Goal: Task Accomplishment & Management: Manage account settings

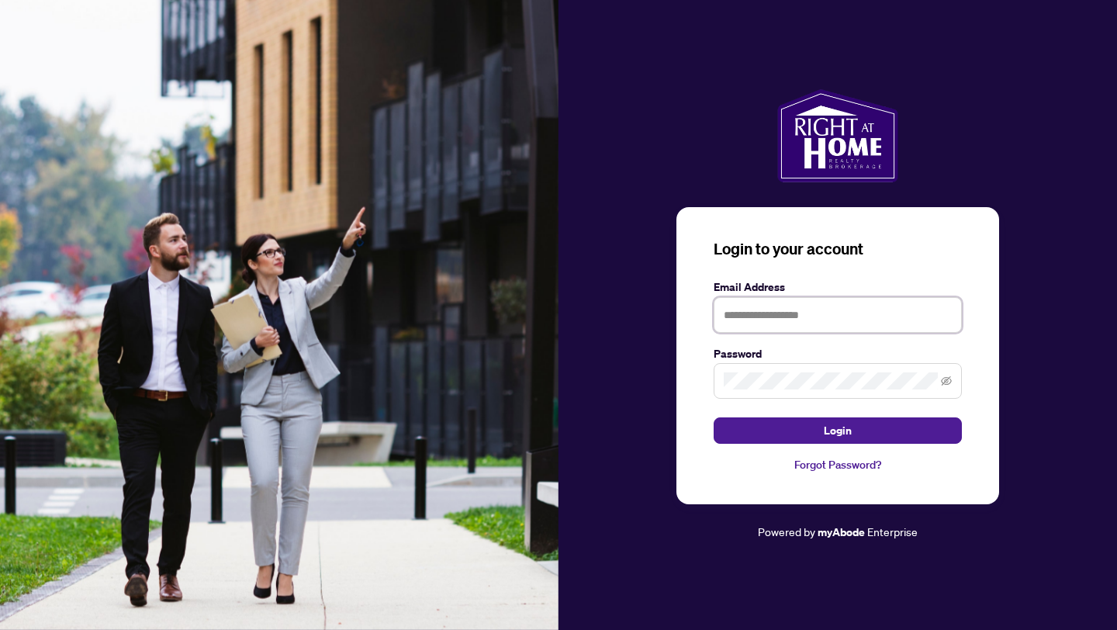
click at [743, 309] on input "text" at bounding box center [837, 315] width 248 height 36
type input "**********"
click at [945, 380] on icon "eye-invisible" at bounding box center [946, 380] width 11 height 9
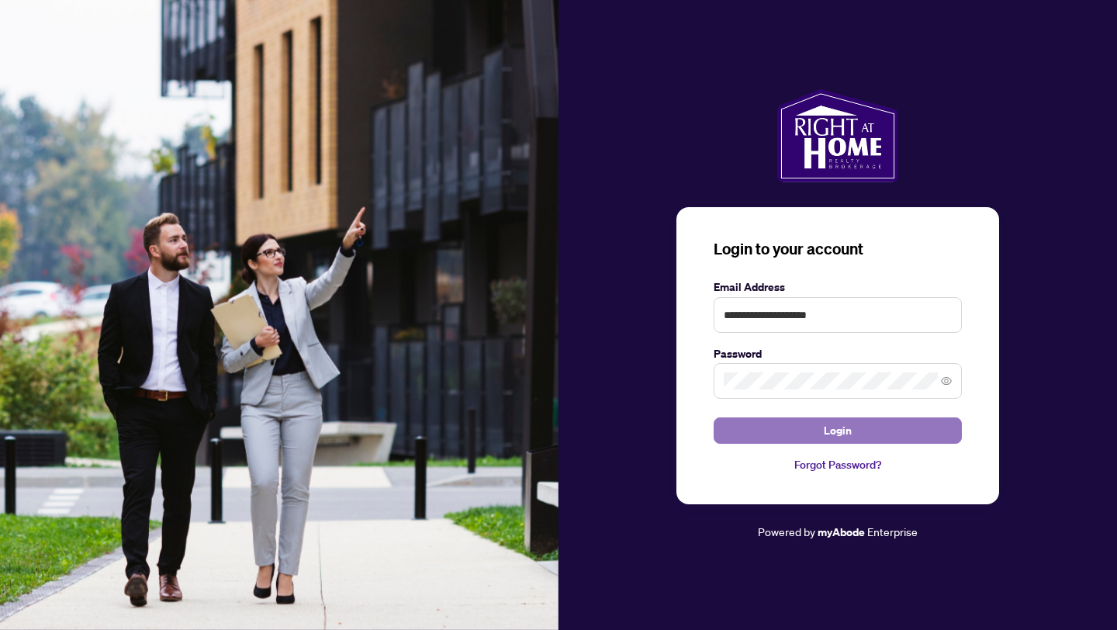
click at [840, 436] on span "Login" at bounding box center [837, 430] width 28 height 25
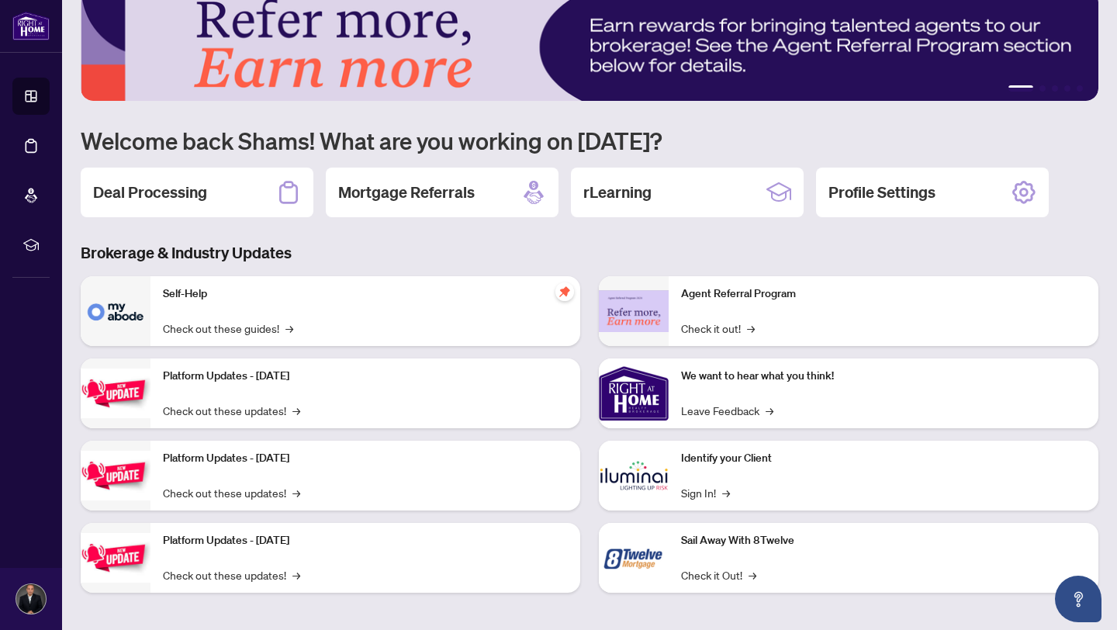
scroll to position [33, 0]
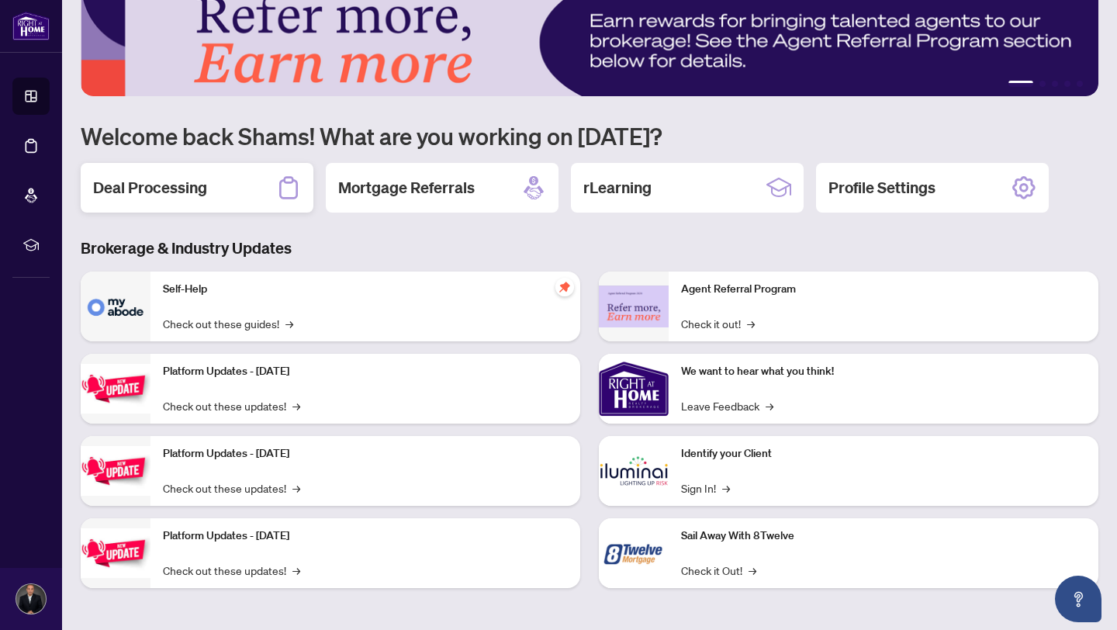
click at [183, 178] on h2 "Deal Processing" at bounding box center [150, 188] width 114 height 22
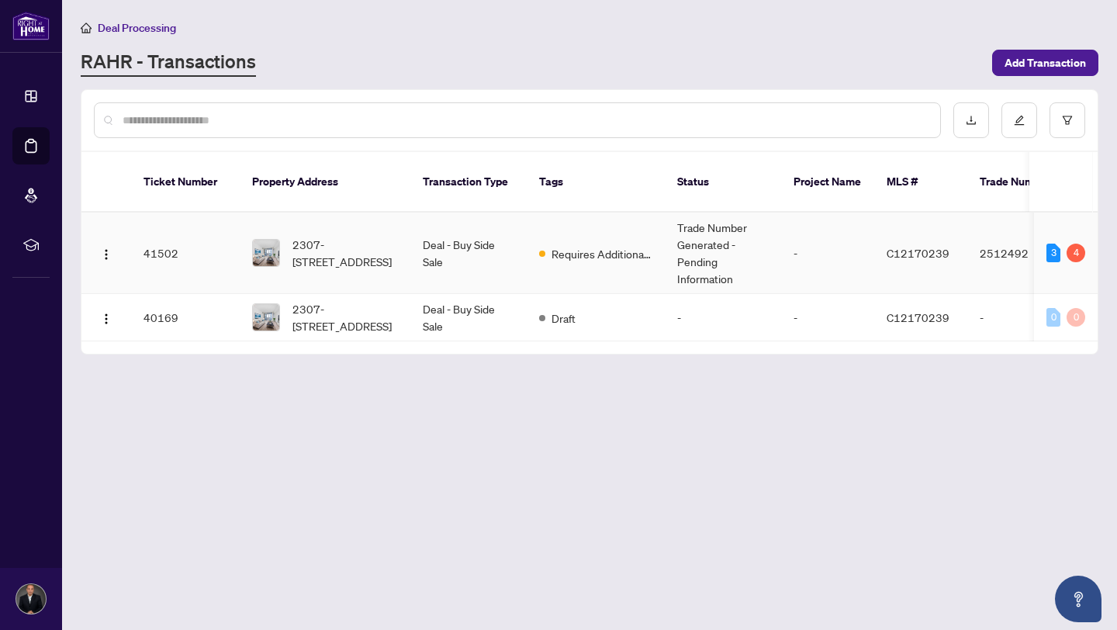
click at [405, 230] on td "2307-[STREET_ADDRESS]" at bounding box center [325, 252] width 171 height 81
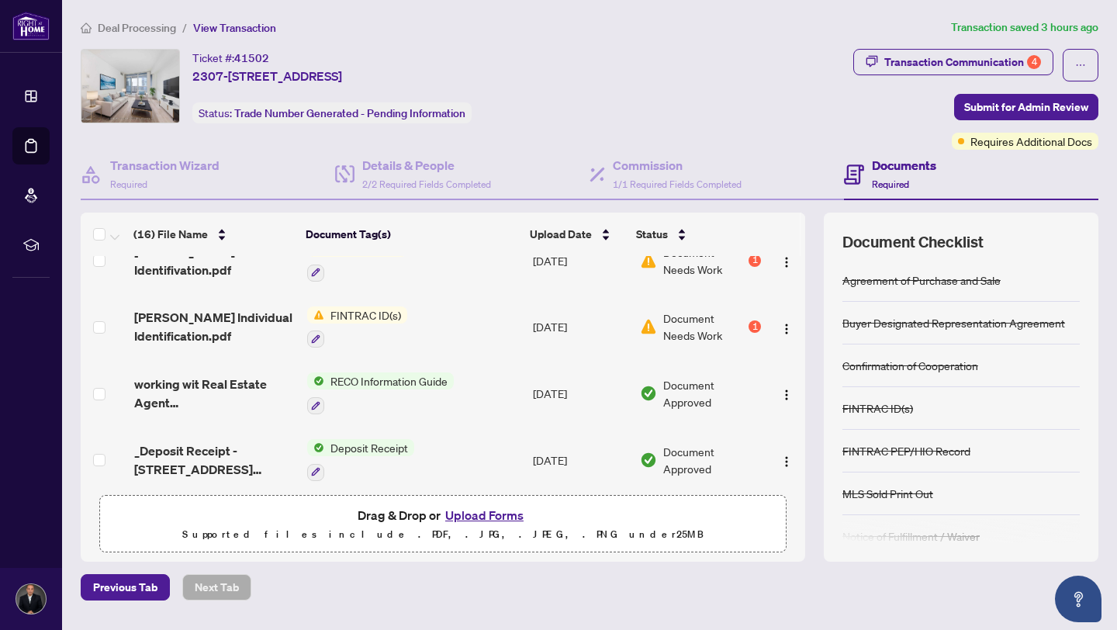
scroll to position [42, 0]
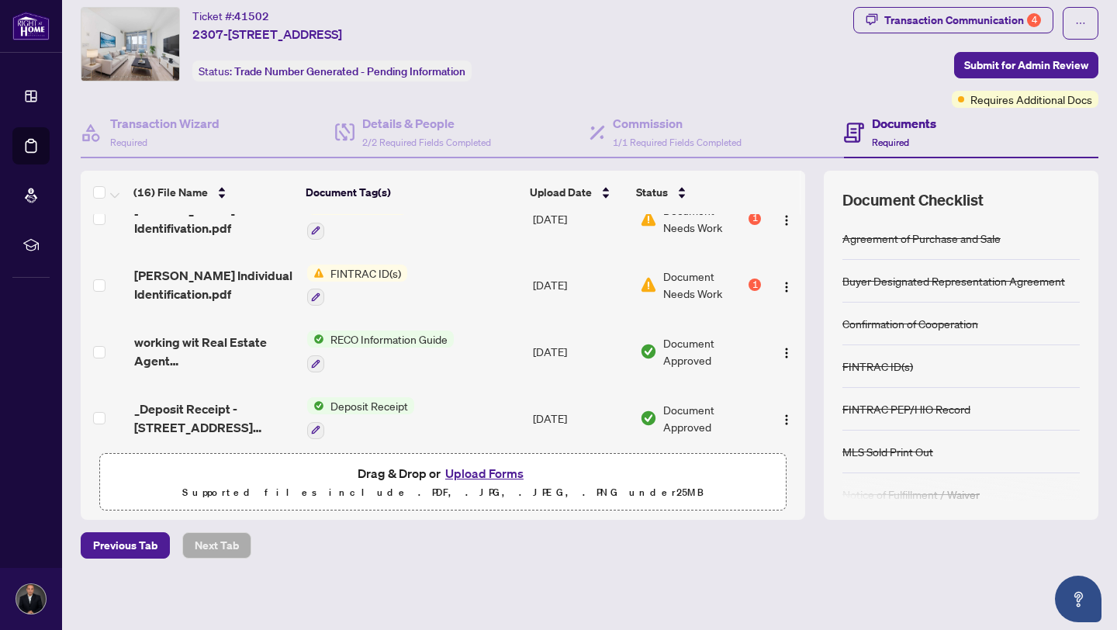
click at [452, 473] on button "Upload Forms" at bounding box center [484, 473] width 88 height 20
click at [493, 466] on button "Upload Forms" at bounding box center [484, 473] width 88 height 20
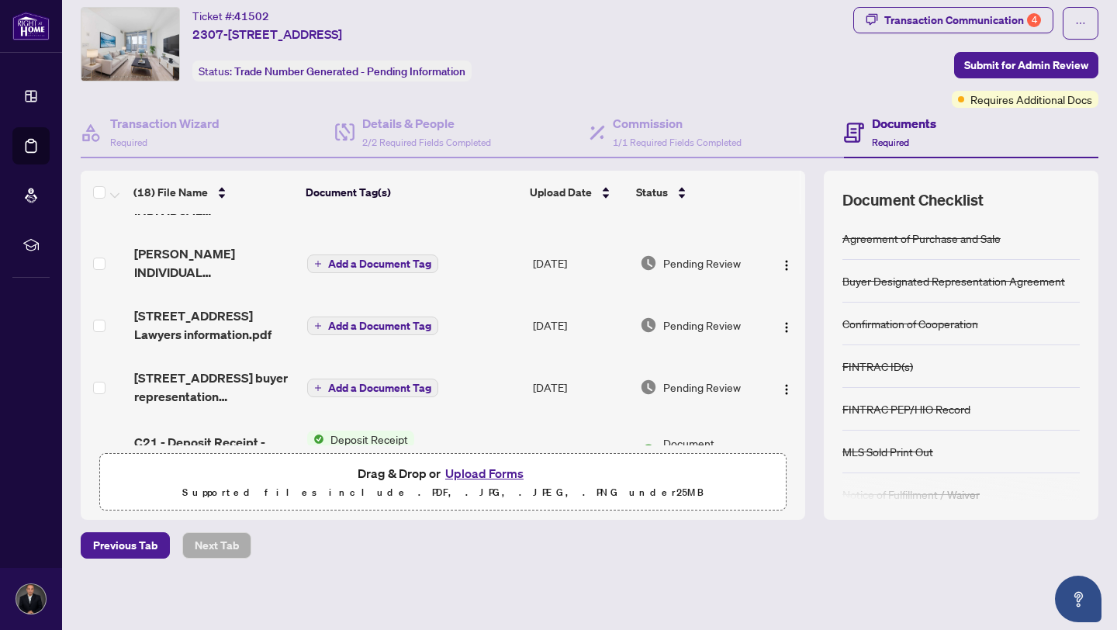
scroll to position [0, 0]
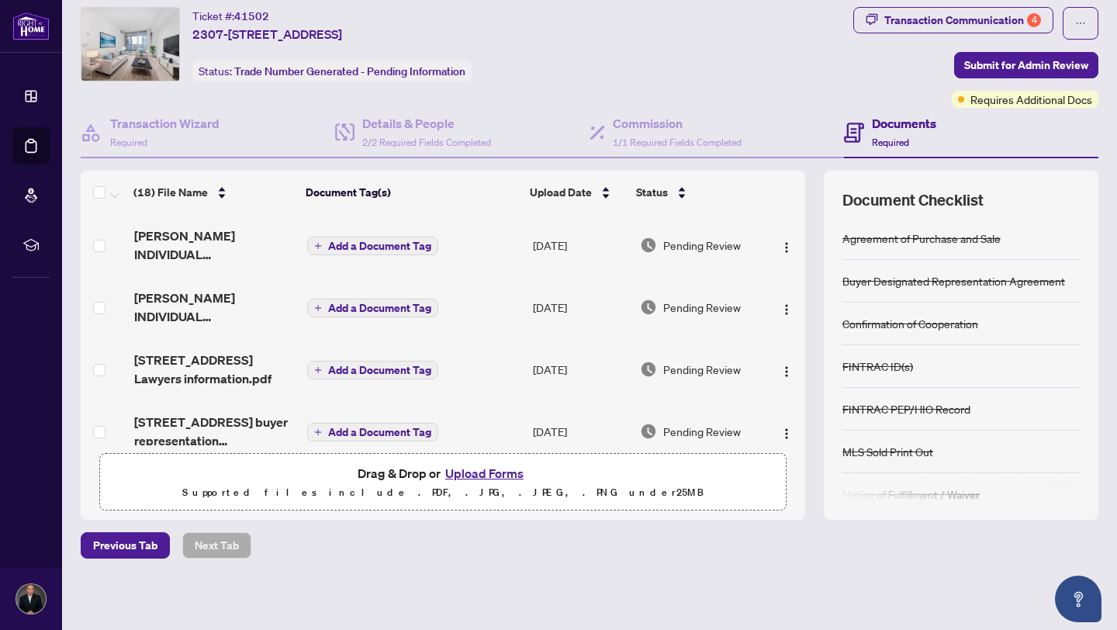
click at [504, 290] on td "Add a Document Tag" at bounding box center [414, 307] width 226 height 62
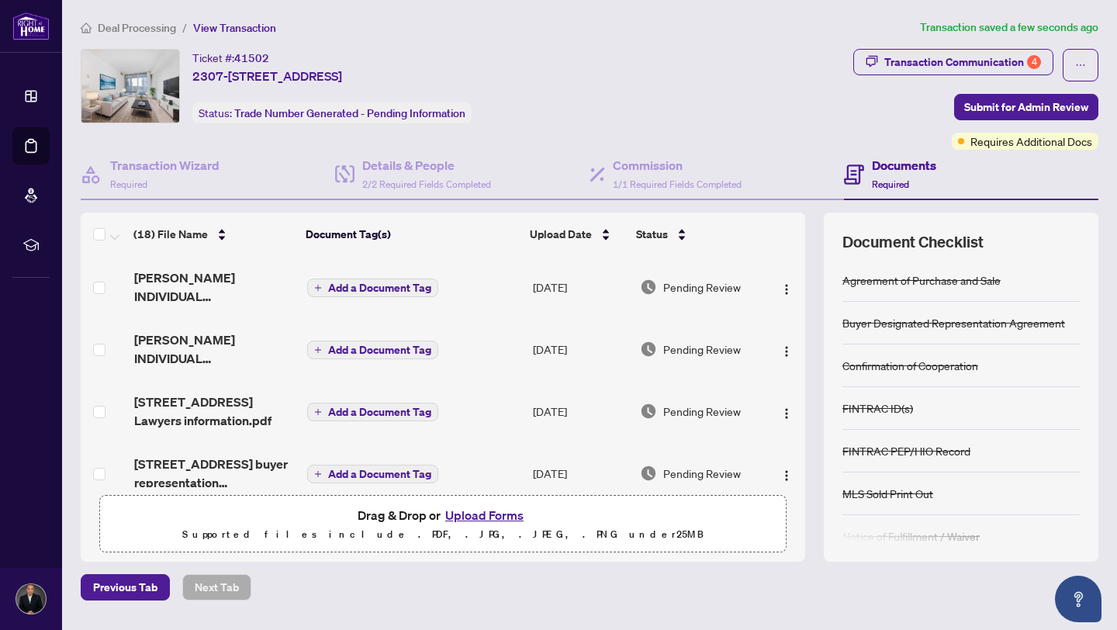
click at [722, 286] on span "Pending Review" at bounding box center [702, 286] width 78 height 17
click at [707, 350] on span "Pending Review" at bounding box center [702, 348] width 78 height 17
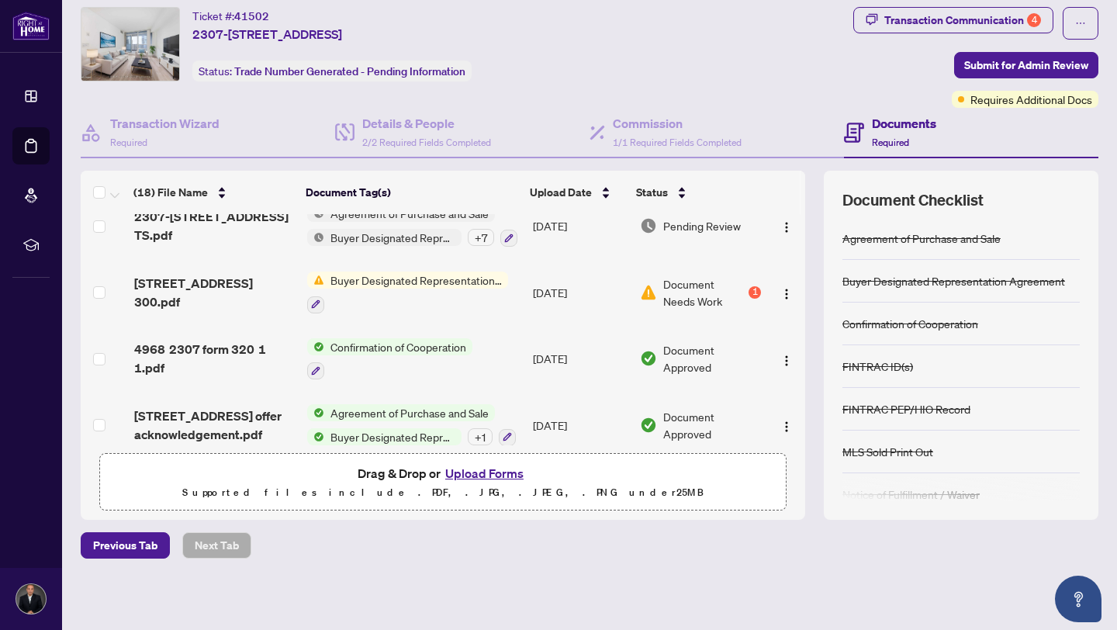
scroll to position [535, 0]
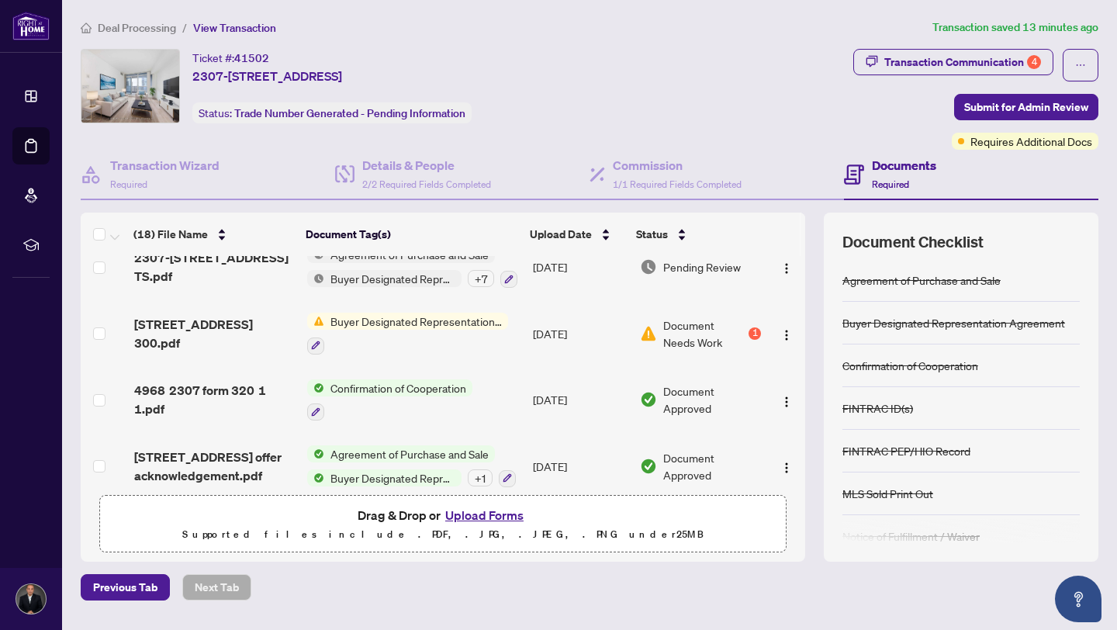
scroll to position [484, 0]
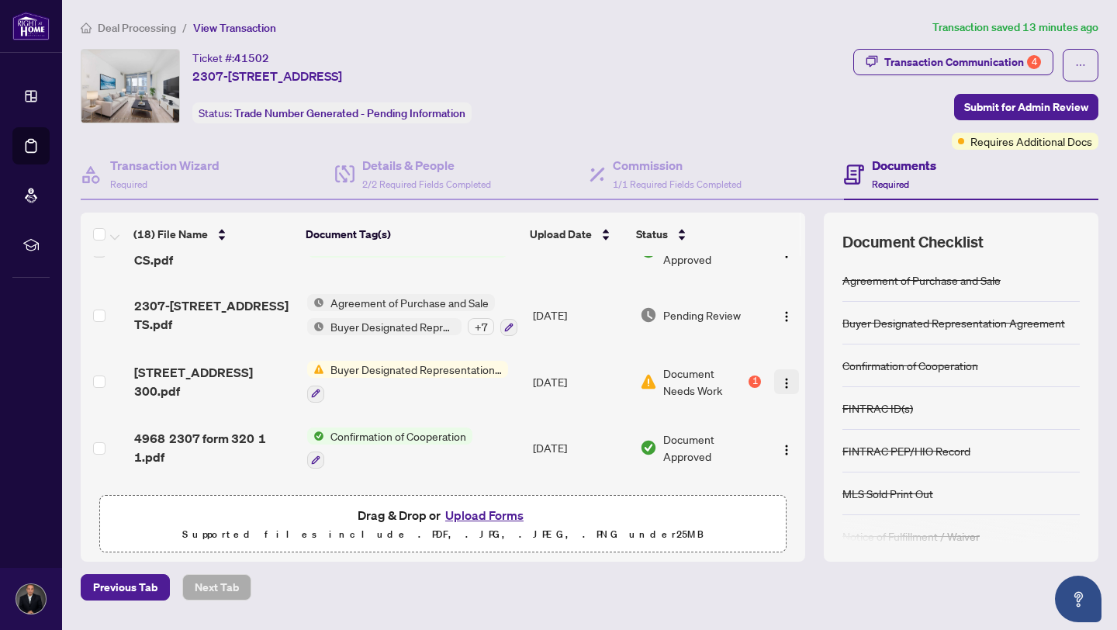
click at [780, 377] on img "button" at bounding box center [786, 383] width 12 height 12
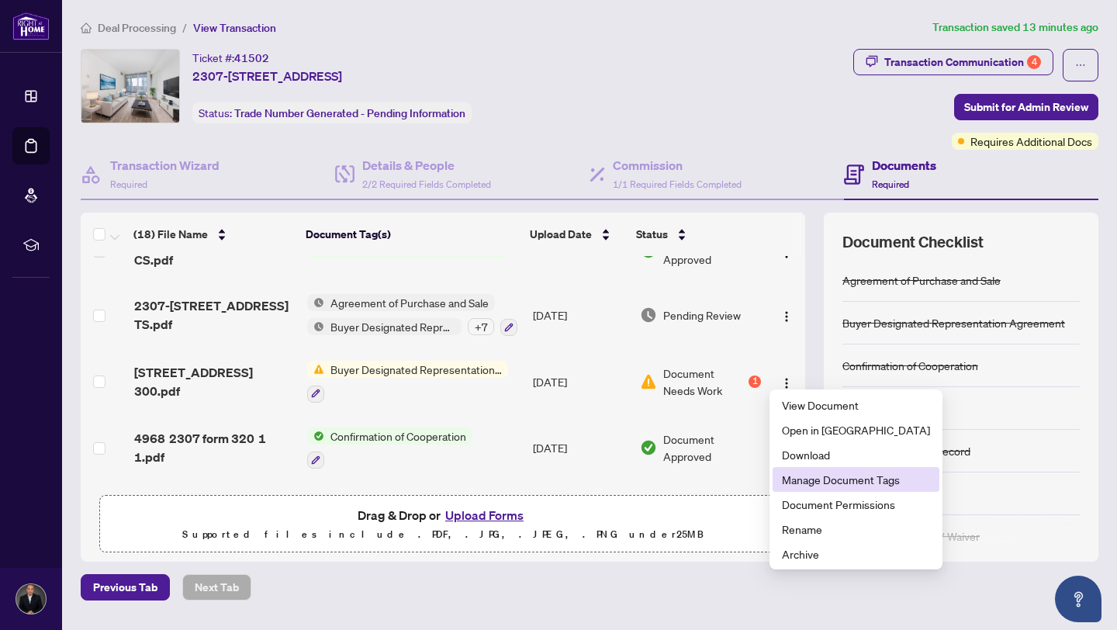
click at [841, 476] on span "Manage Document Tags" at bounding box center [856, 479] width 148 height 17
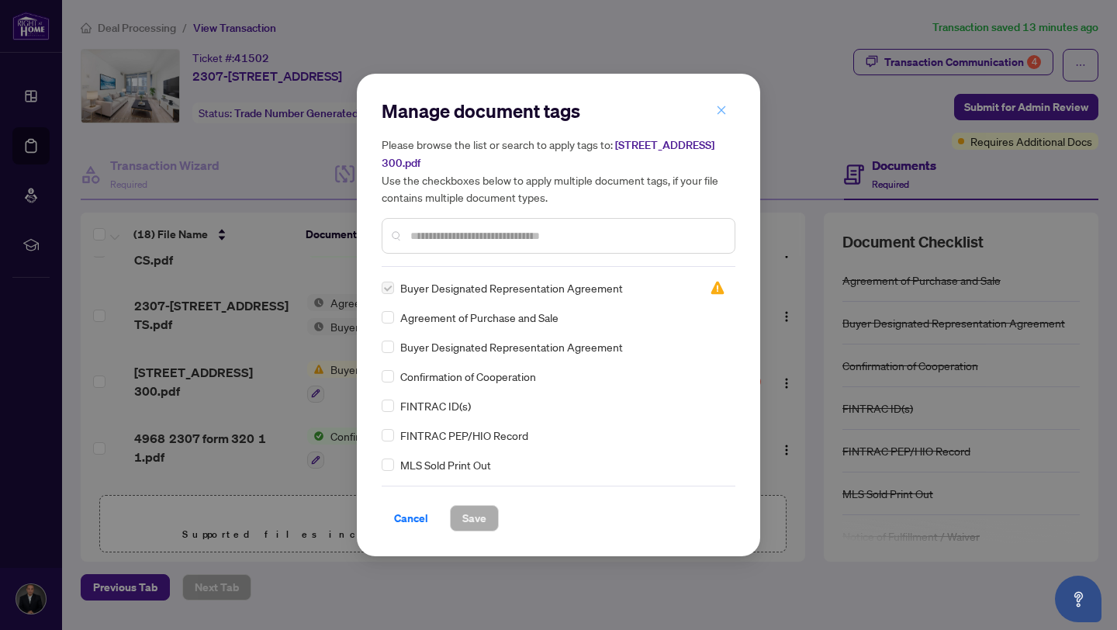
click at [724, 110] on icon "close" at bounding box center [721, 110] width 11 height 11
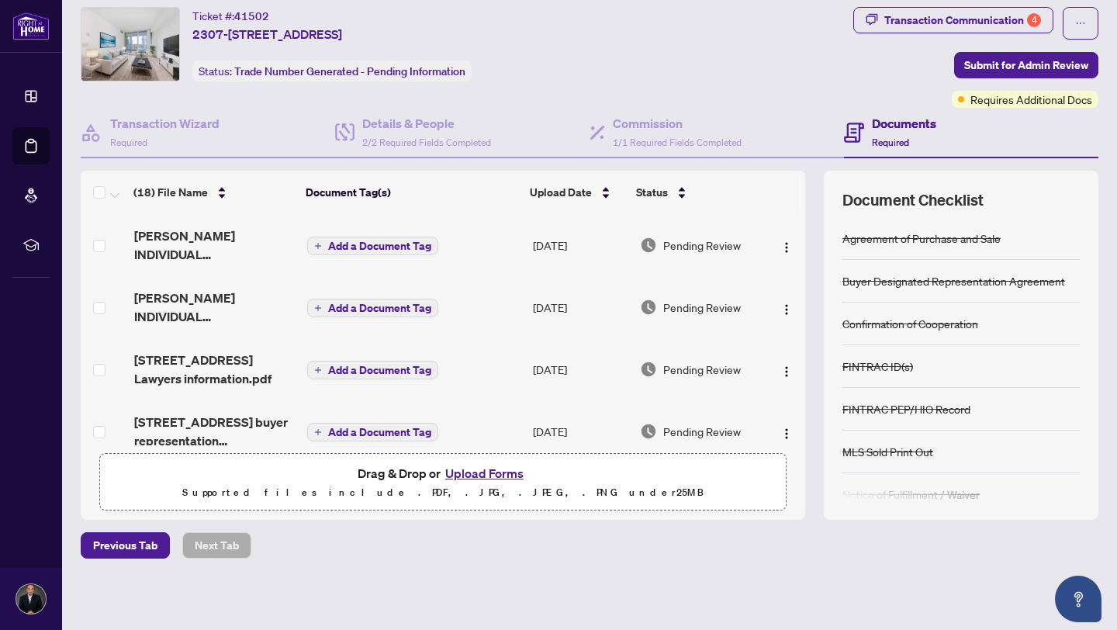
scroll to position [0, 0]
